Goal: Task Accomplishment & Management: Manage account settings

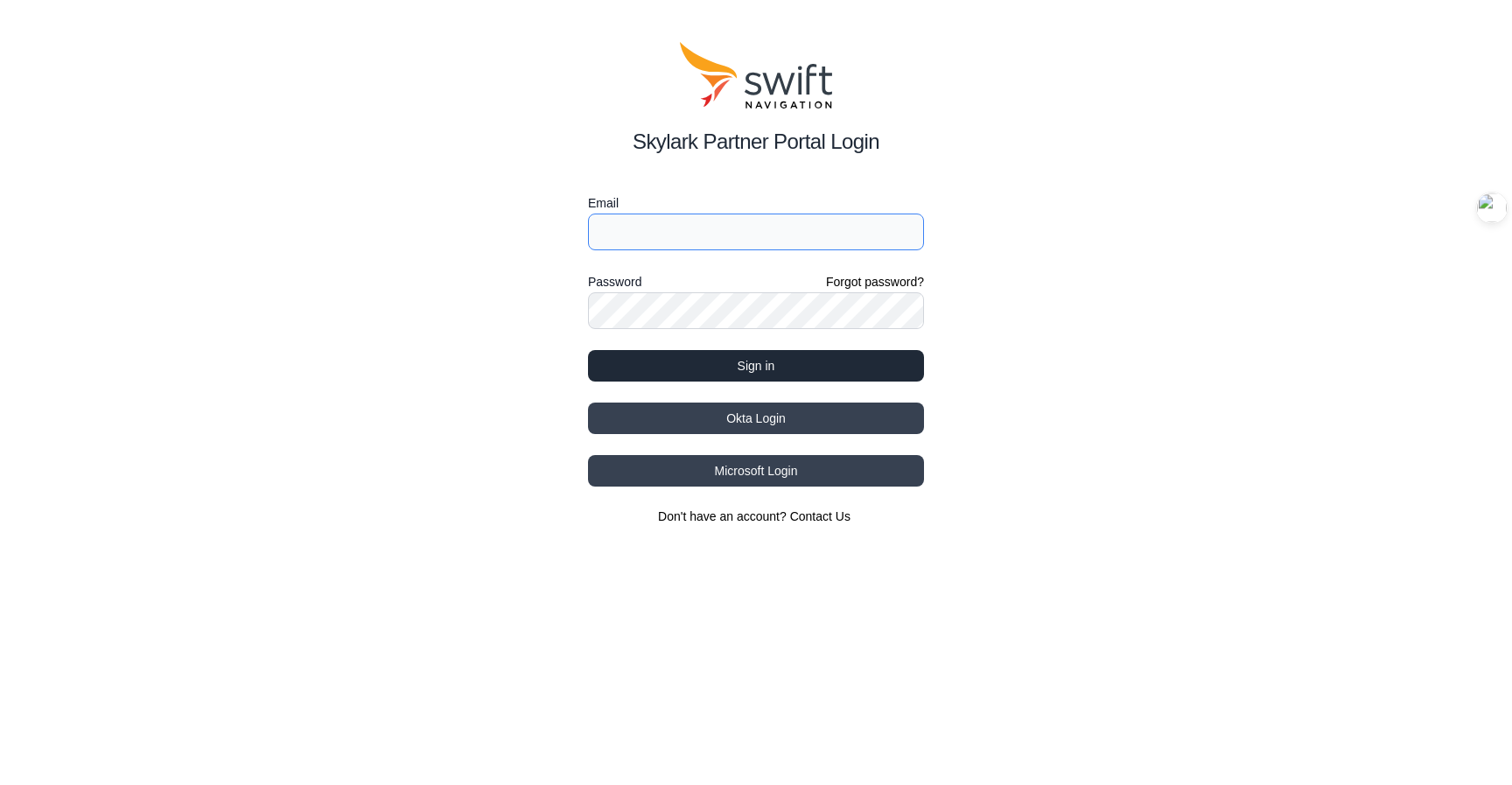
type input "[EMAIL_ADDRESS][DOMAIN_NAME]"
click at [755, 358] on button "Sign in" at bounding box center [756, 365] width 336 height 31
click at [700, 364] on button "Sign in" at bounding box center [756, 365] width 336 height 31
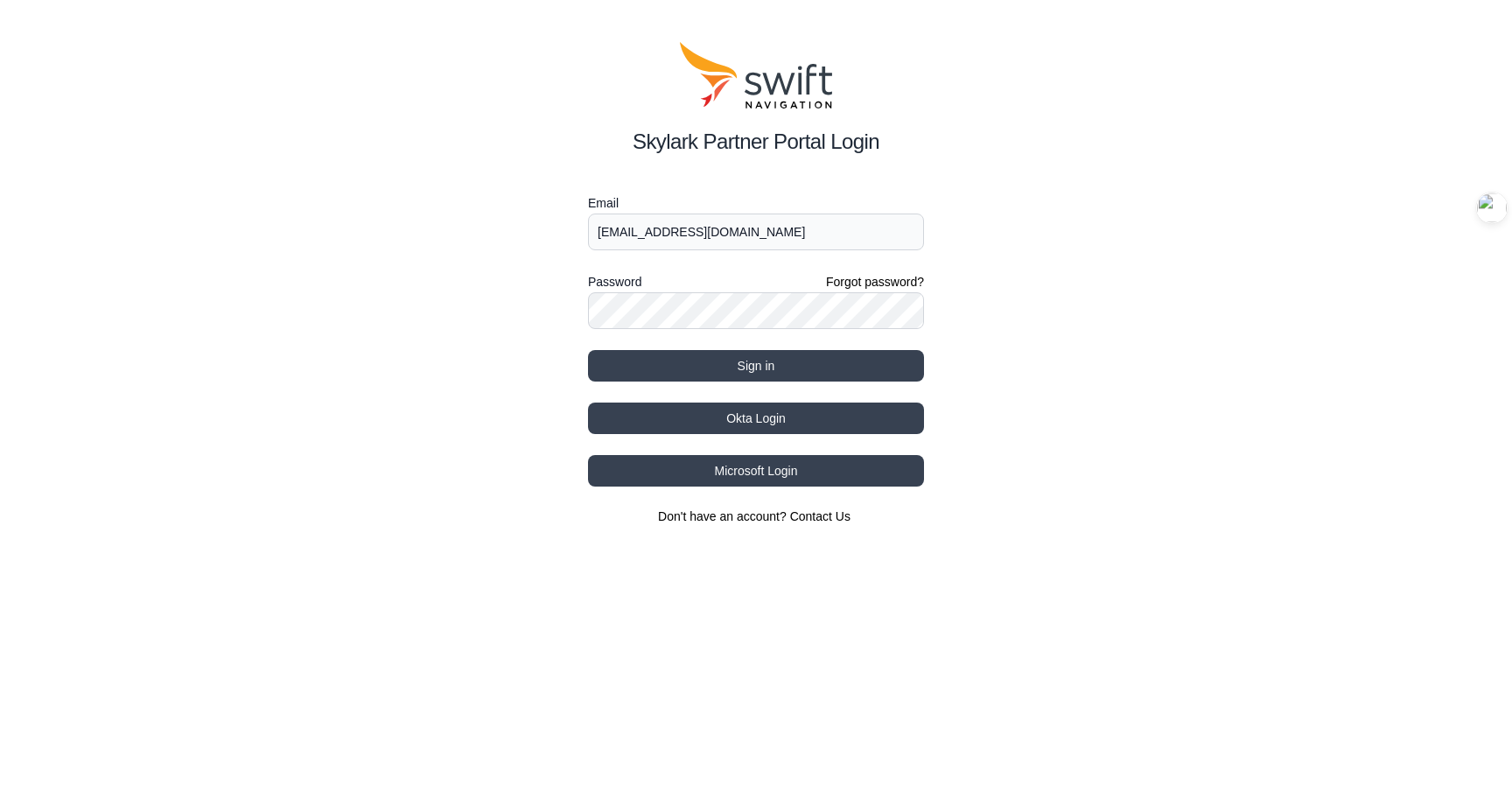
click at [1068, 447] on div "Skylark Partner Portal Login Email [EMAIL_ADDRESS][DOMAIN_NAME] Password Forgot…" at bounding box center [756, 283] width 1512 height 567
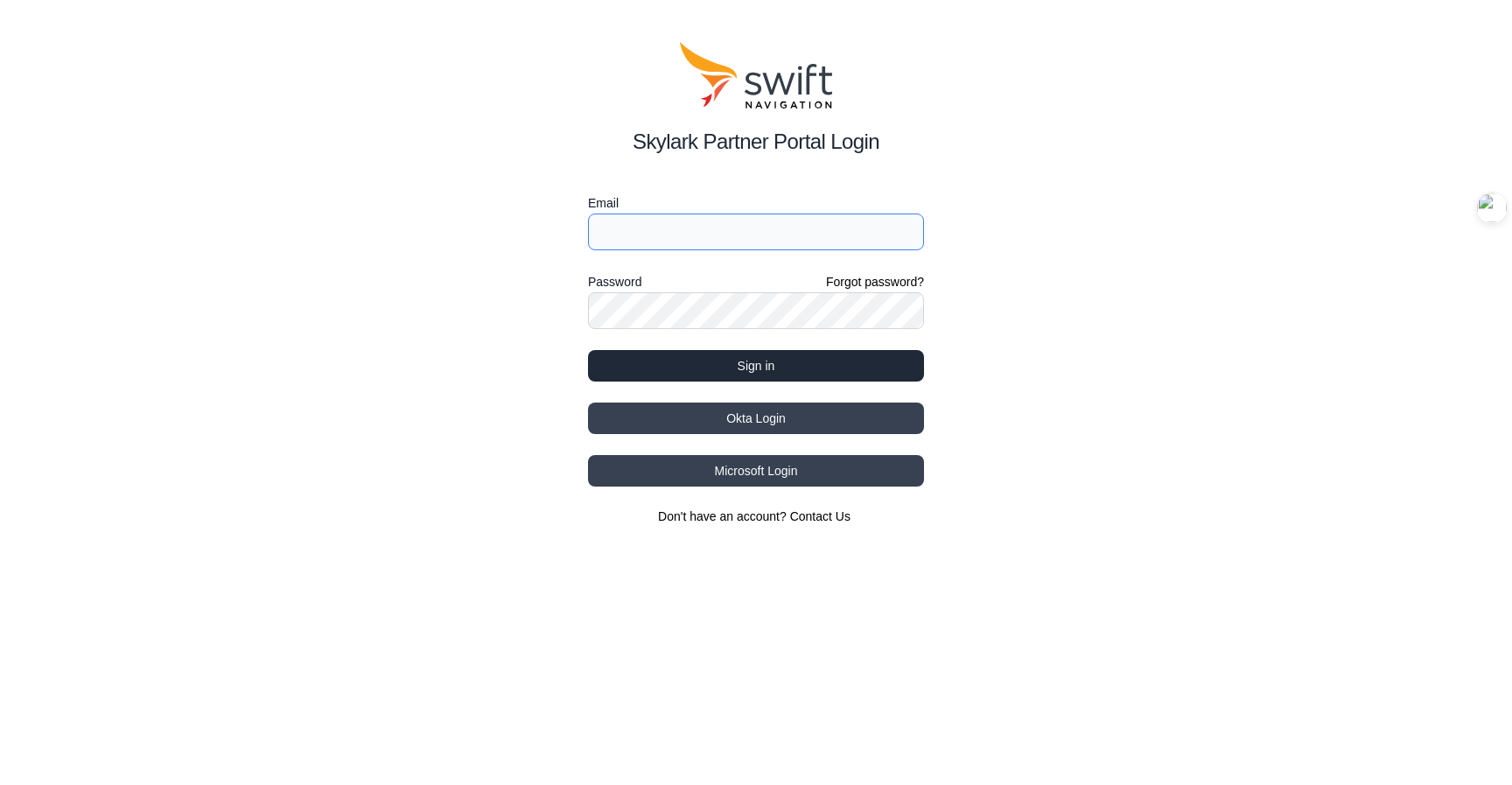
type input "[EMAIL_ADDRESS][DOMAIN_NAME]"
click at [793, 364] on button "Sign in" at bounding box center [756, 365] width 336 height 31
click at [757, 368] on button "Sign in" at bounding box center [756, 365] width 336 height 31
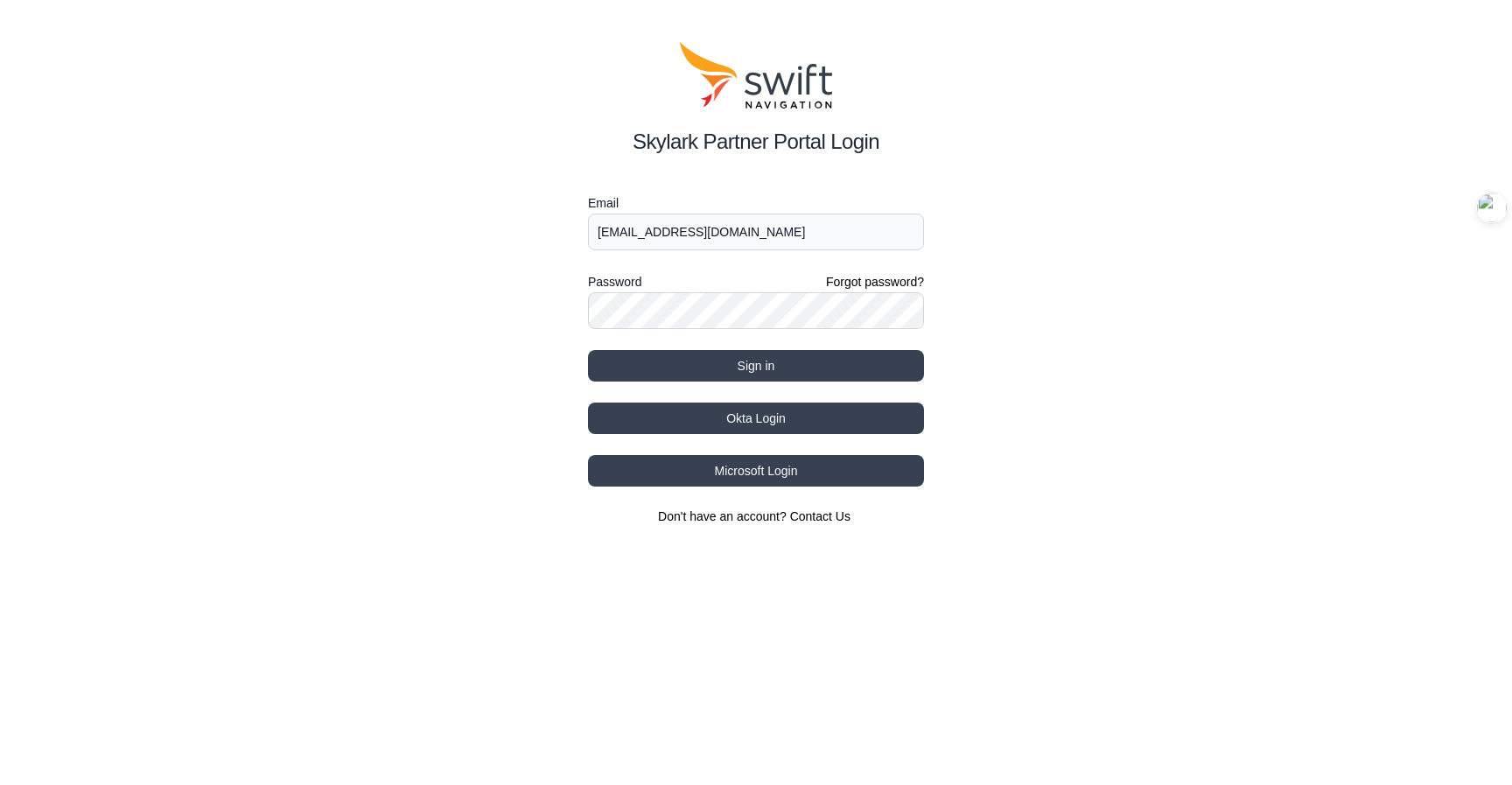
click at [950, 378] on div "Skylark Partner Portal Login Email [EMAIL_ADDRESS][DOMAIN_NAME] Password Forgot…" at bounding box center [756, 283] width 1512 height 567
click at [850, 379] on button "Sign in" at bounding box center [756, 365] width 336 height 31
click at [792, 372] on button "Sign in" at bounding box center [756, 365] width 336 height 31
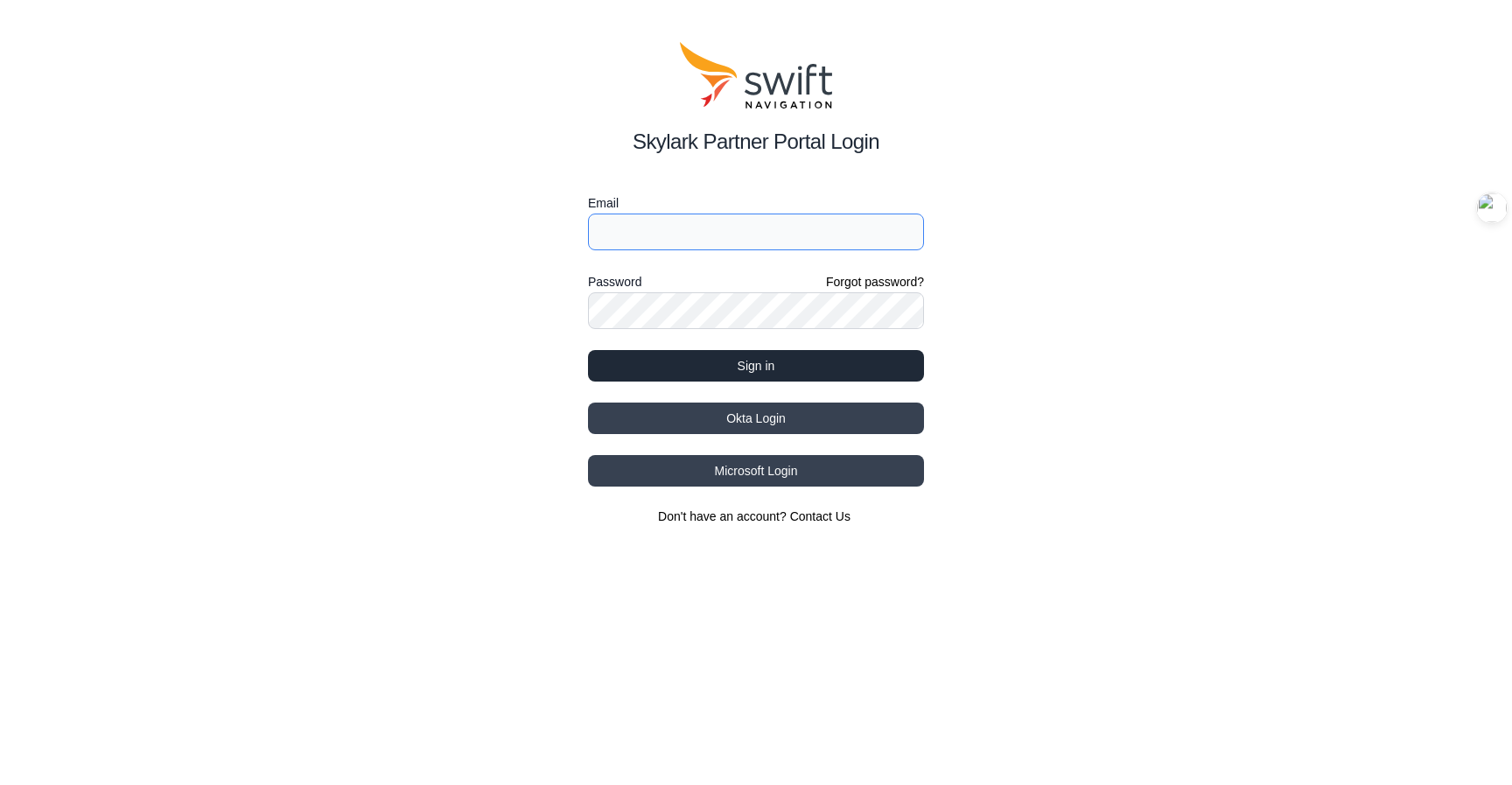
type input "[EMAIL_ADDRESS][DOMAIN_NAME]"
click at [754, 362] on button "Sign in" at bounding box center [756, 365] width 336 height 31
click at [887, 375] on button "Sign in" at bounding box center [756, 365] width 336 height 31
click at [786, 361] on button "Sign in" at bounding box center [756, 365] width 336 height 31
type input "[EMAIL_ADDRESS][DOMAIN_NAME]"
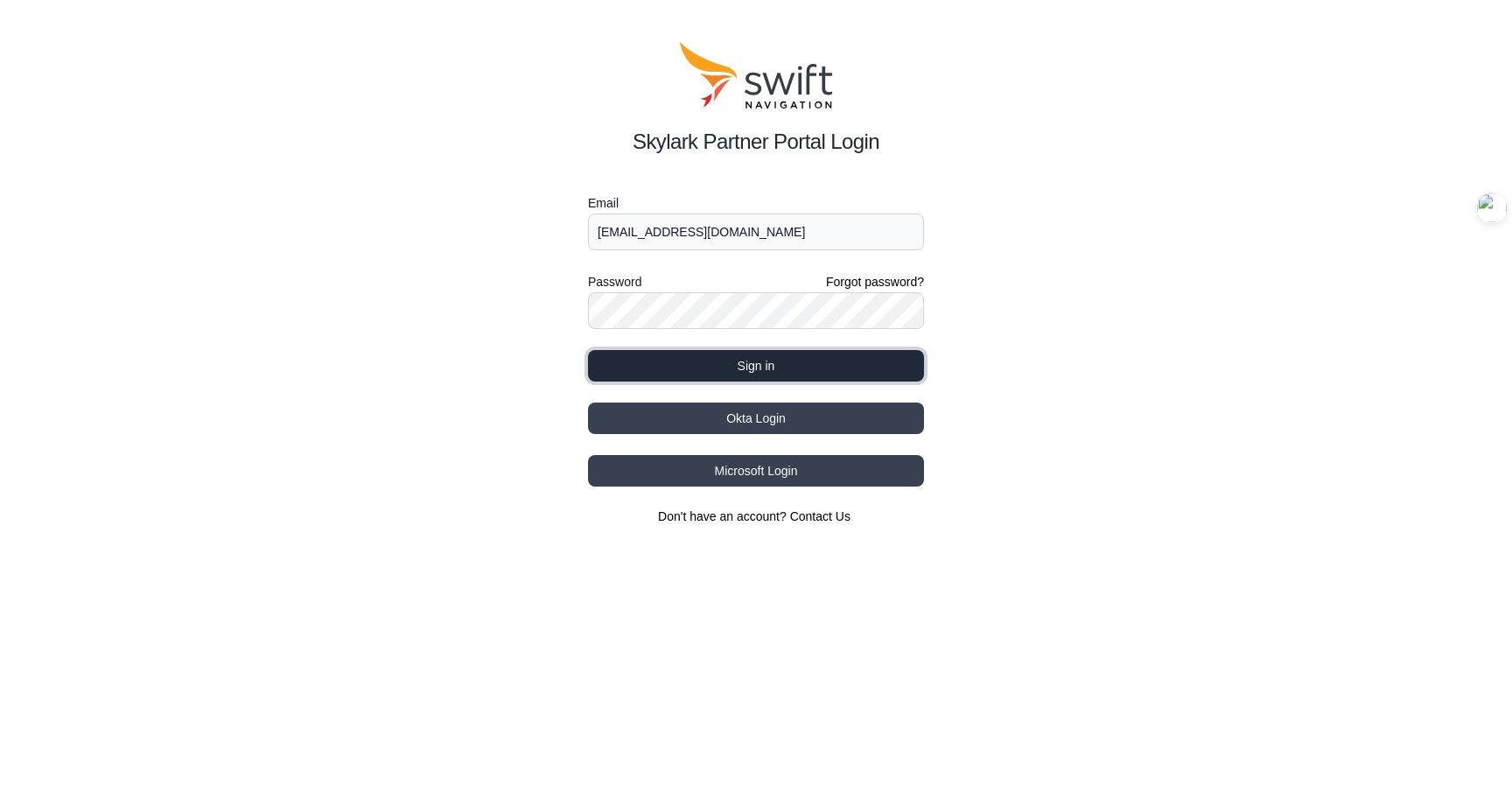
click at [732, 367] on button "Sign in" at bounding box center [756, 365] width 336 height 31
click at [861, 380] on button "Sign in" at bounding box center [756, 365] width 336 height 31
click at [950, 340] on div "Skylark Partner Portal Login Email [EMAIL_ADDRESS][DOMAIN_NAME] Password Forgot…" at bounding box center [756, 283] width 1512 height 567
click at [765, 363] on button "Sign in" at bounding box center [756, 365] width 336 height 31
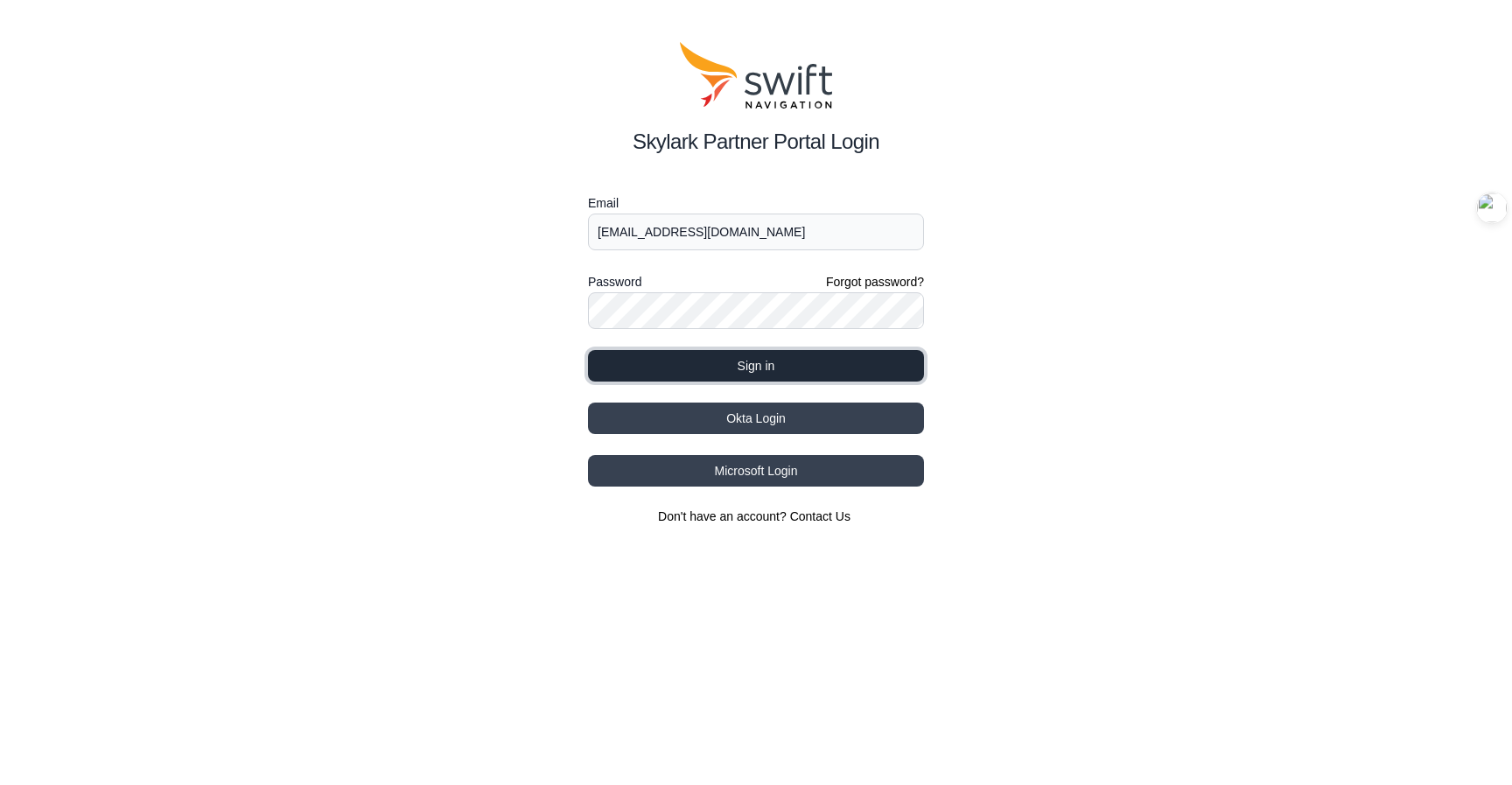
click at [765, 363] on button "Sign in" at bounding box center [756, 365] width 336 height 31
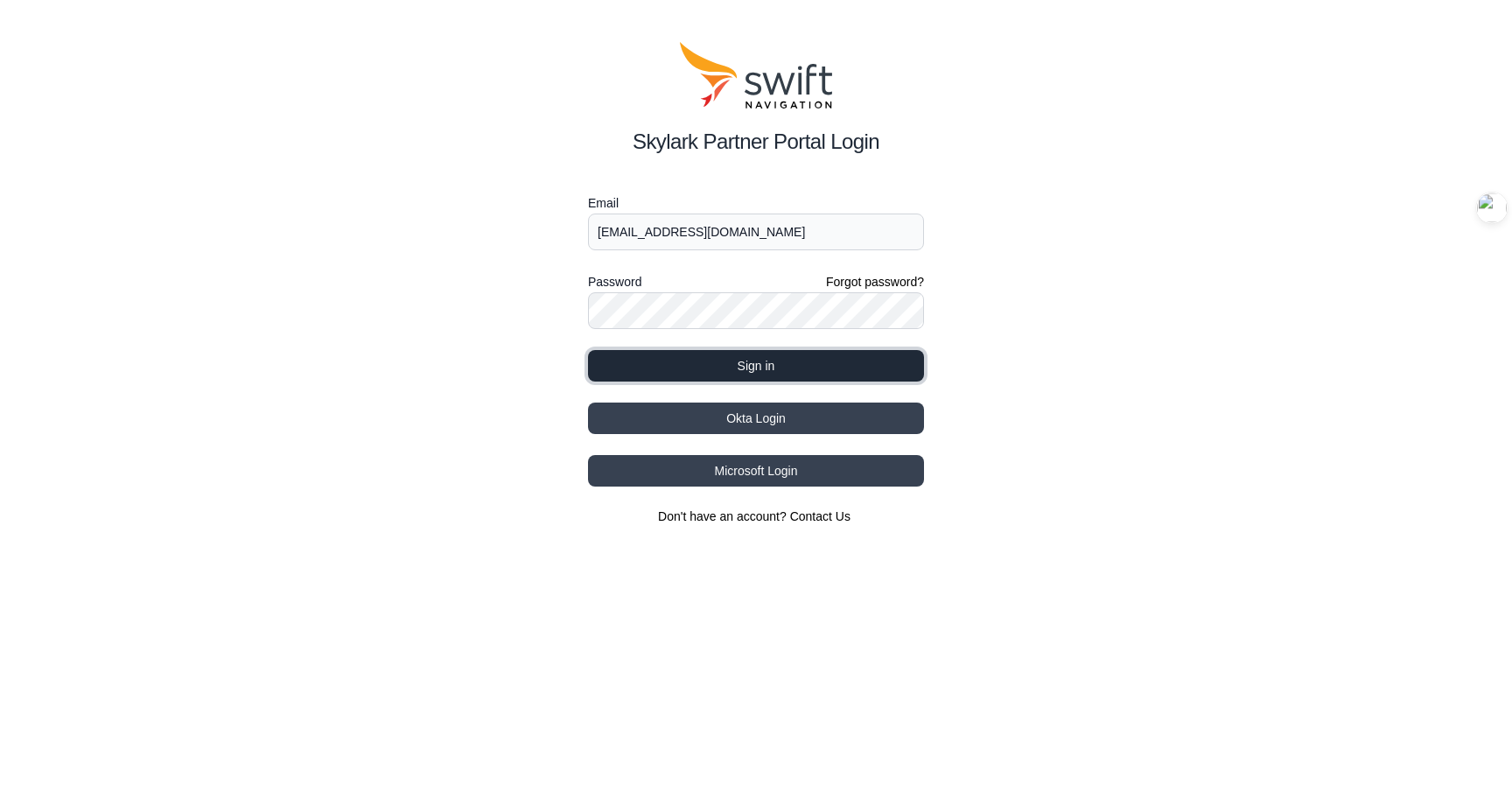
click at [765, 363] on button "Sign in" at bounding box center [756, 365] width 336 height 31
click at [831, 364] on button "Sign in" at bounding box center [756, 365] width 336 height 31
click at [1003, 346] on div "Skylark Partner Portal Login Email [EMAIL_ADDRESS][DOMAIN_NAME] Password Forgot…" at bounding box center [756, 283] width 1512 height 567
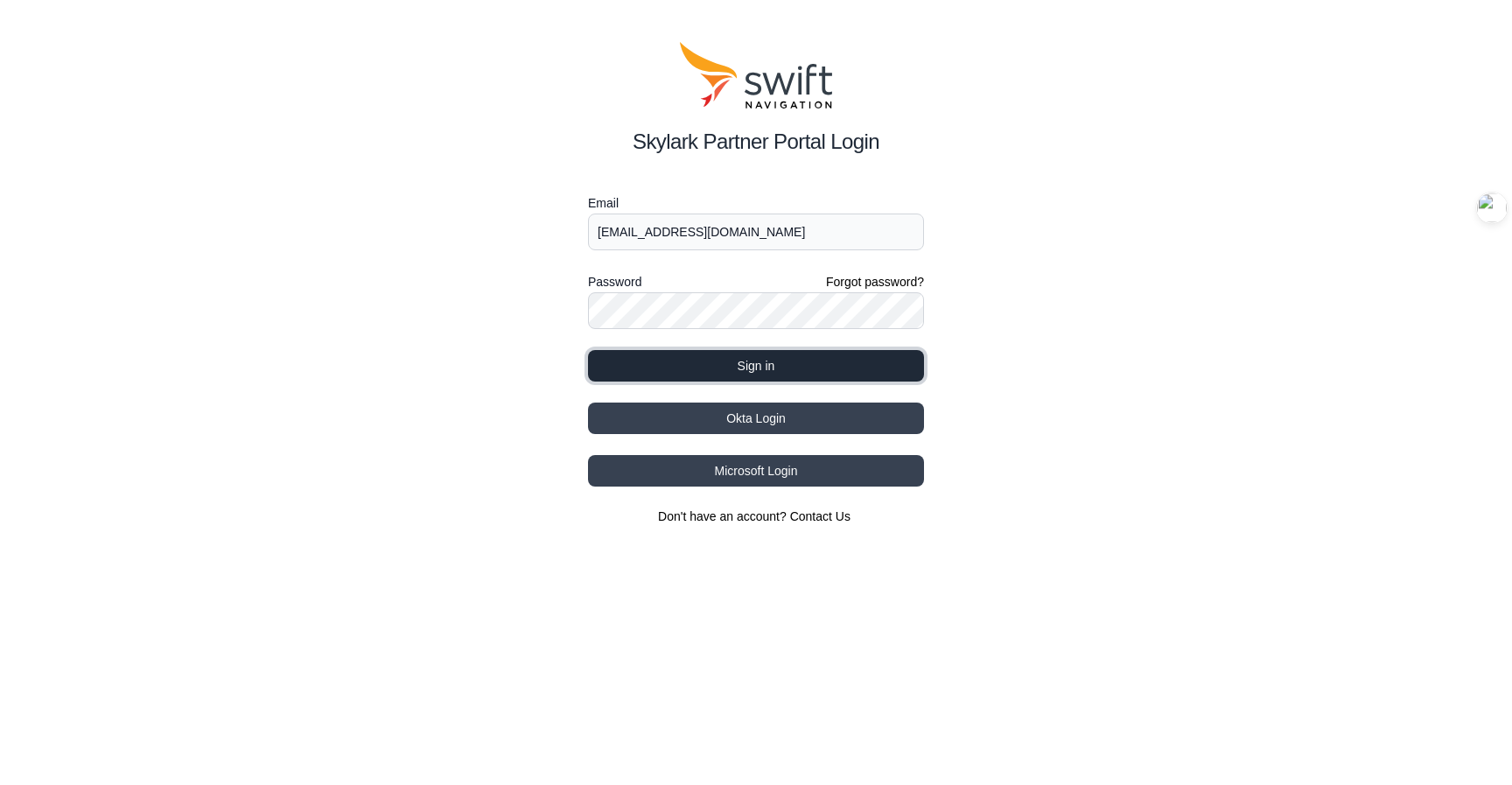
click at [824, 355] on button "Sign in" at bounding box center [756, 365] width 336 height 31
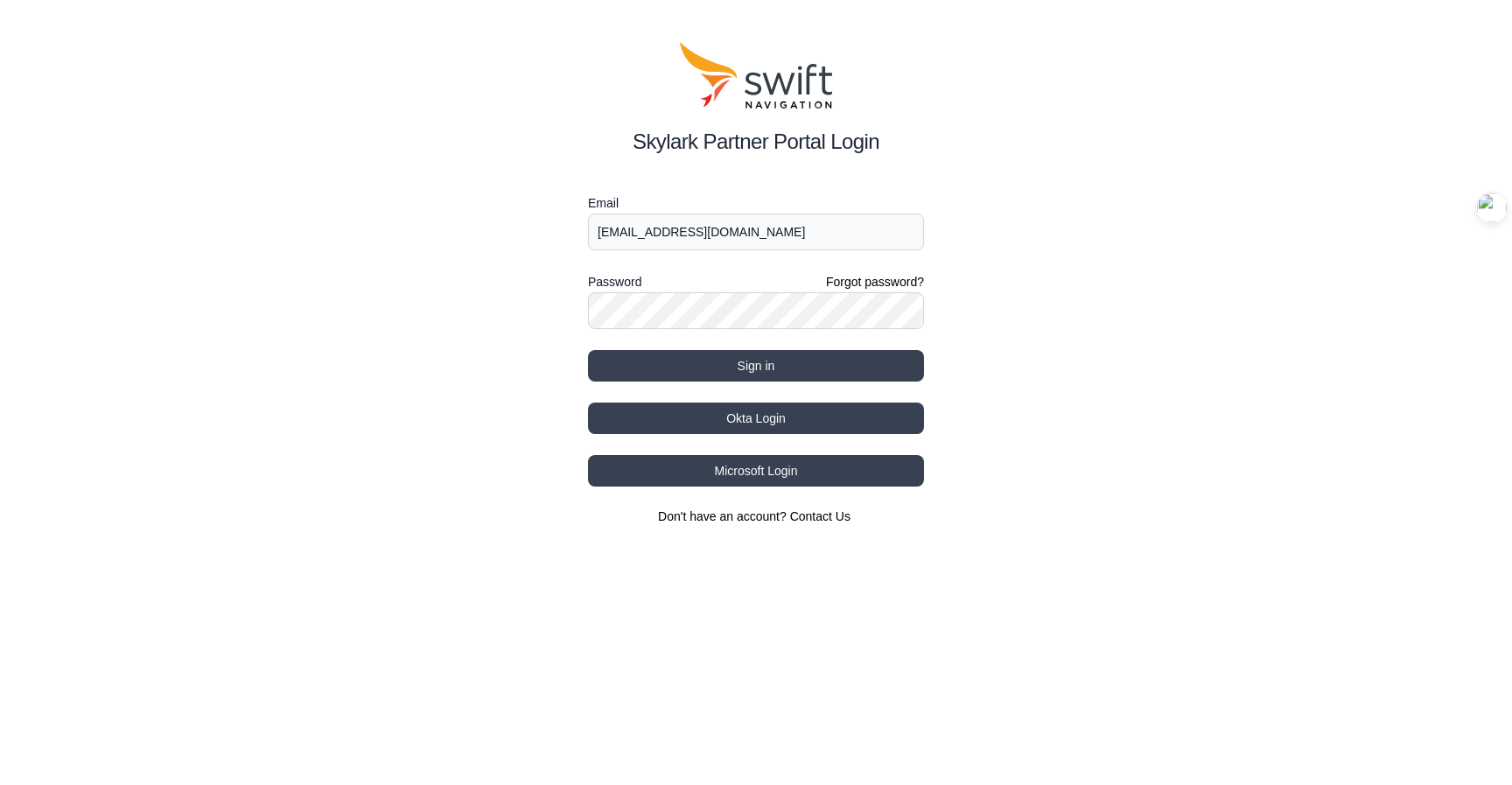
click at [1005, 239] on div "Skylark Partner Portal Login Email [EMAIL_ADDRESS][DOMAIN_NAME] Password Forgot…" at bounding box center [756, 283] width 1512 height 567
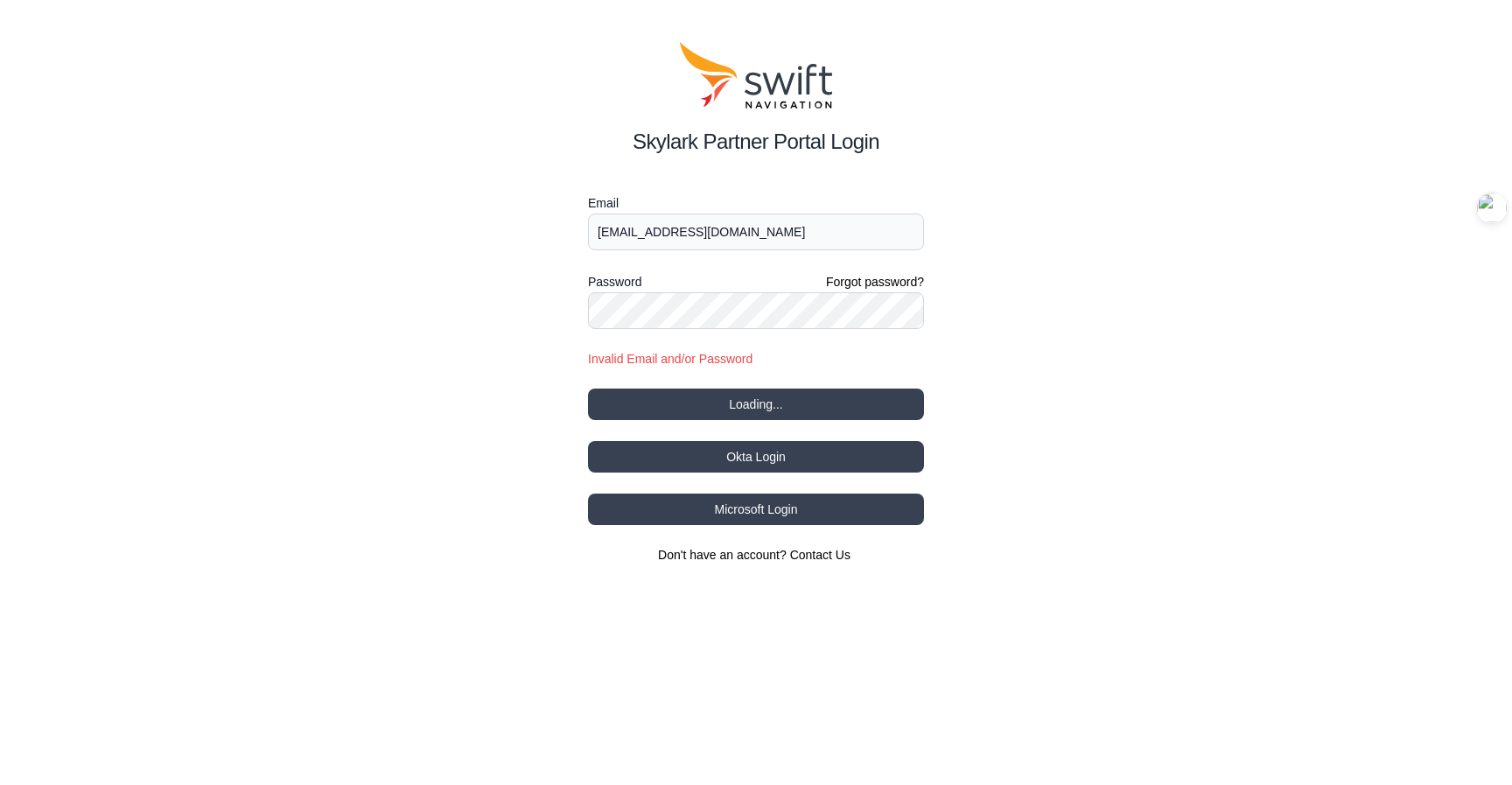
select select
